Goal: Task Accomplishment & Management: Manage account settings

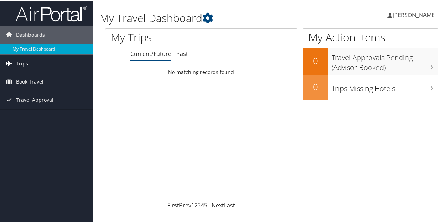
click at [24, 65] on span "Trips" at bounding box center [22, 63] width 12 height 18
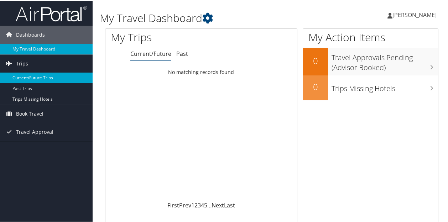
click at [31, 75] on link "Current/Future Trips" at bounding box center [46, 77] width 93 height 11
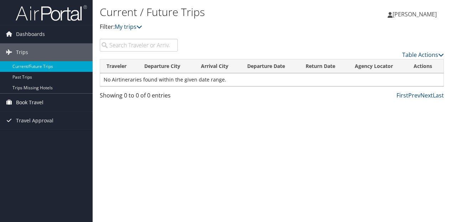
click at [35, 102] on span "Book Travel" at bounding box center [29, 103] width 27 height 18
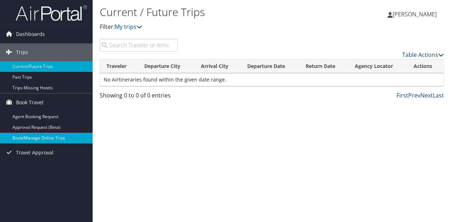
click at [36, 136] on link "Book/Manage Online Trips" at bounding box center [46, 138] width 93 height 11
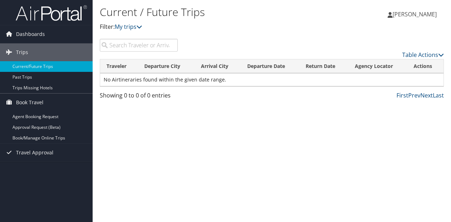
click at [420, 11] on span "[PERSON_NAME]" at bounding box center [415, 14] width 44 height 8
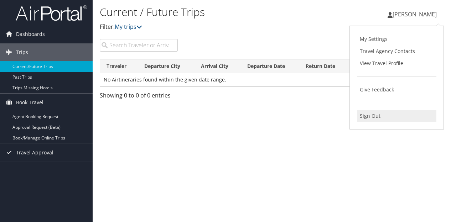
click at [367, 114] on link "Sign Out" at bounding box center [396, 116] width 79 height 12
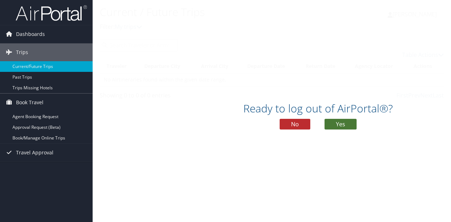
click at [339, 122] on button "Yes" at bounding box center [341, 124] width 32 height 11
